Goal: Find specific page/section: Find specific page/section

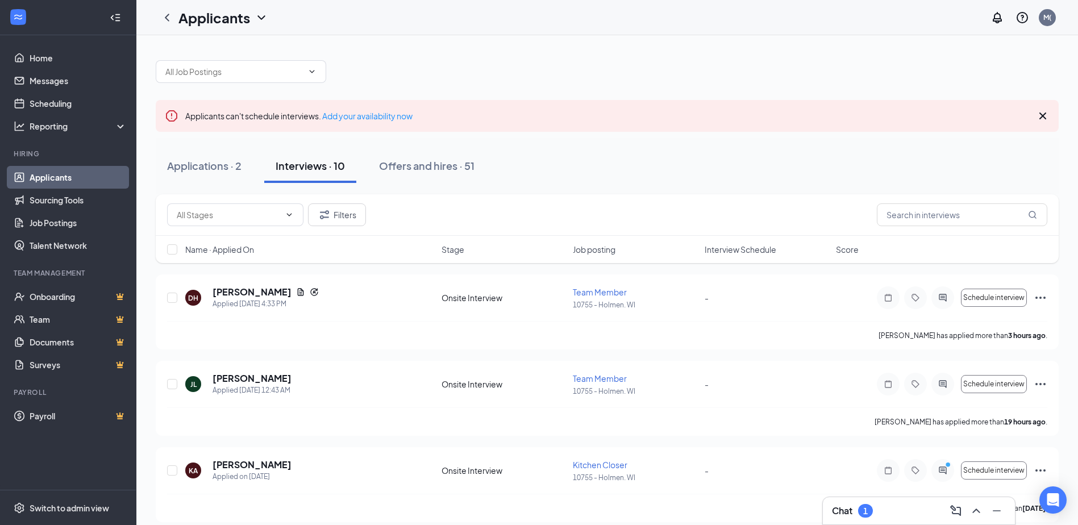
click at [887, 504] on div "Chat 1" at bounding box center [919, 511] width 174 height 18
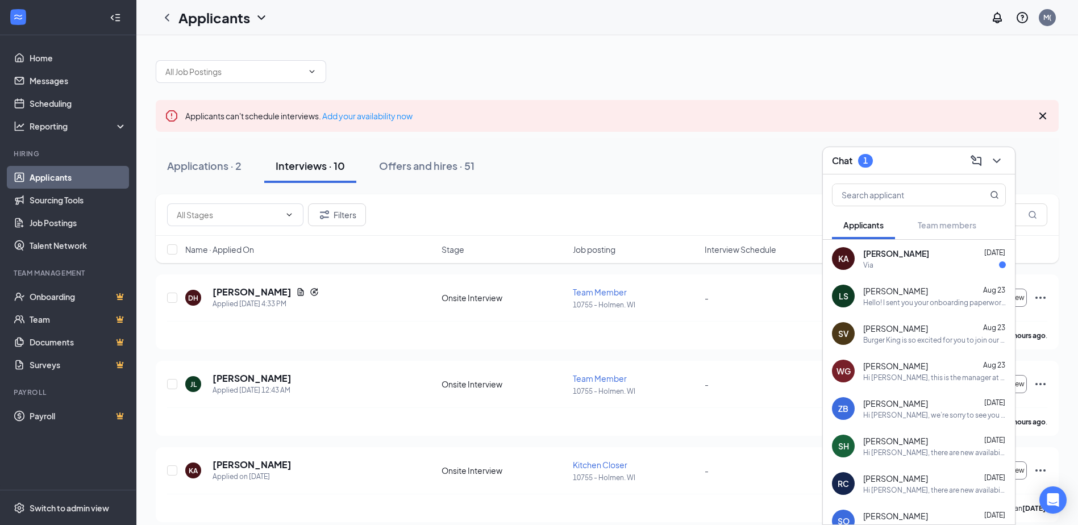
click at [911, 114] on div "Applicants can't schedule interviews. Add your availability now" at bounding box center [607, 116] width 903 height 32
click at [995, 158] on icon "ChevronDown" at bounding box center [997, 161] width 14 height 14
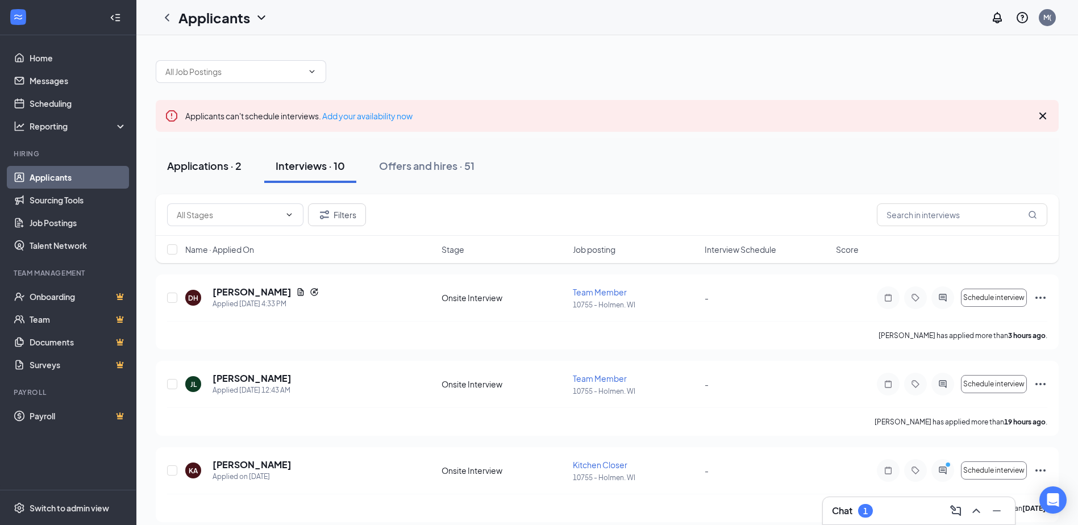
click at [218, 165] on div "Applications · 2" at bounding box center [204, 166] width 74 height 14
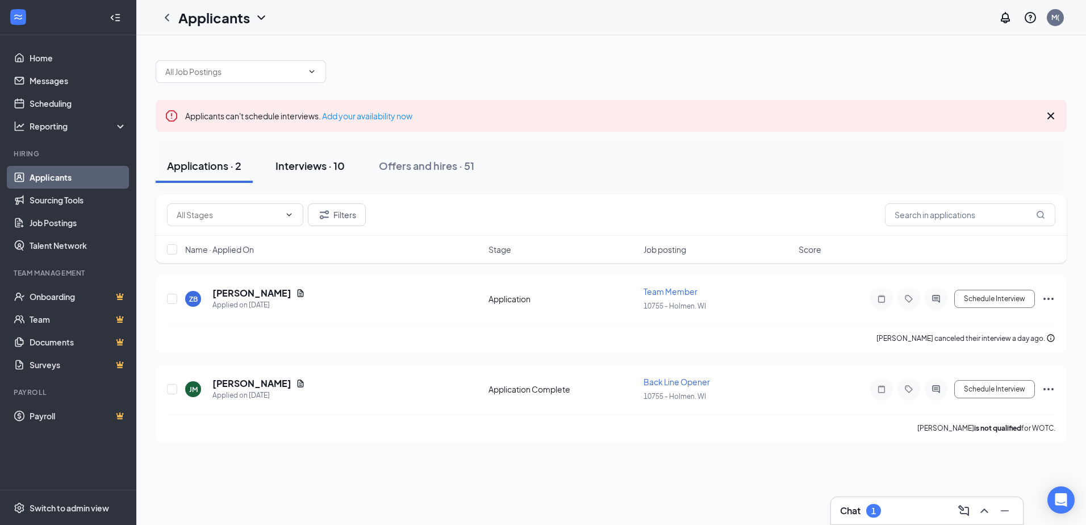
click at [314, 172] on div "Interviews · 10" at bounding box center [310, 166] width 69 height 14
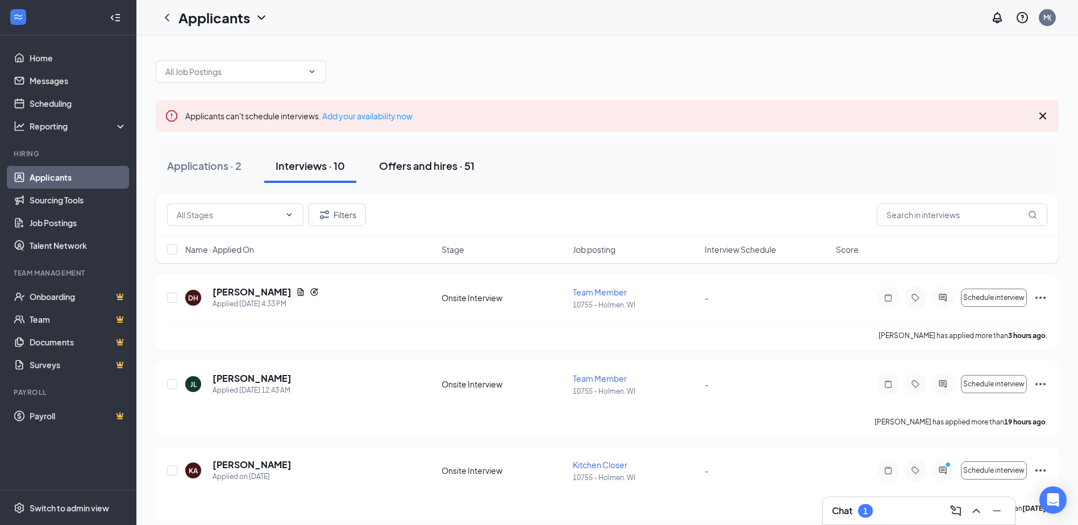
click at [451, 169] on div "Offers and hires · 51" at bounding box center [426, 166] width 95 height 14
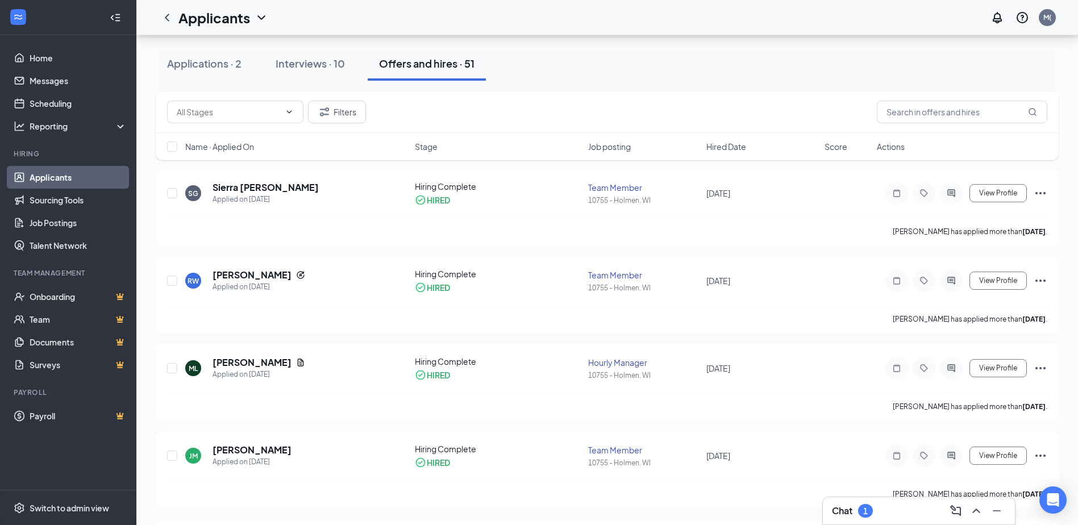
scroll to position [1307, 0]
